Goal: Use online tool/utility: Utilize a website feature to perform a specific function

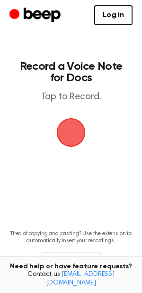
click at [68, 132] on span "button" at bounding box center [71, 132] width 53 height 53
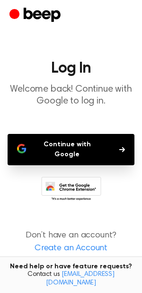
click at [71, 147] on button "Continue with Google" at bounding box center [71, 149] width 127 height 31
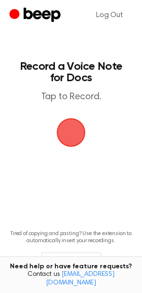
click at [77, 127] on span "button" at bounding box center [71, 132] width 31 height 31
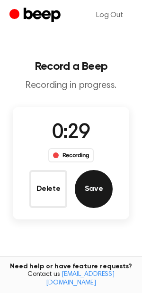
click at [91, 196] on button "Save" at bounding box center [94, 189] width 38 height 38
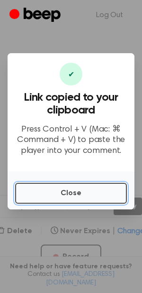
click at [91, 196] on button "Close" at bounding box center [71, 193] width 112 height 21
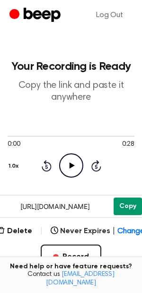
click at [129, 206] on button "Copy" at bounding box center [128, 206] width 28 height 18
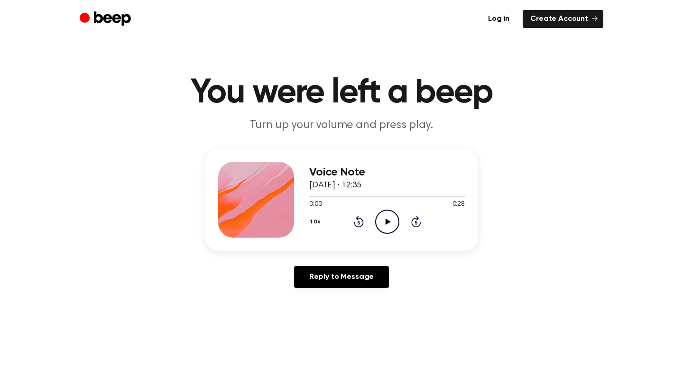
click at [389, 217] on icon "Play Audio" at bounding box center [387, 222] width 24 height 24
click at [393, 222] on icon "Pause Audio" at bounding box center [387, 222] width 24 height 24
